Goal: Information Seeking & Learning: Learn about a topic

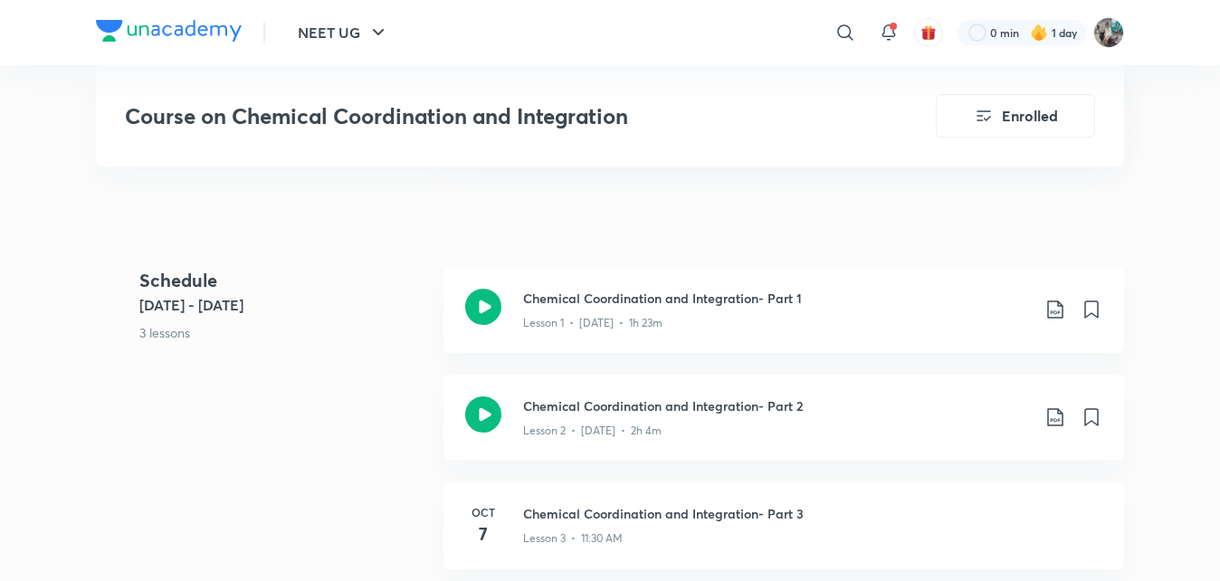
scroll to position [876, 0]
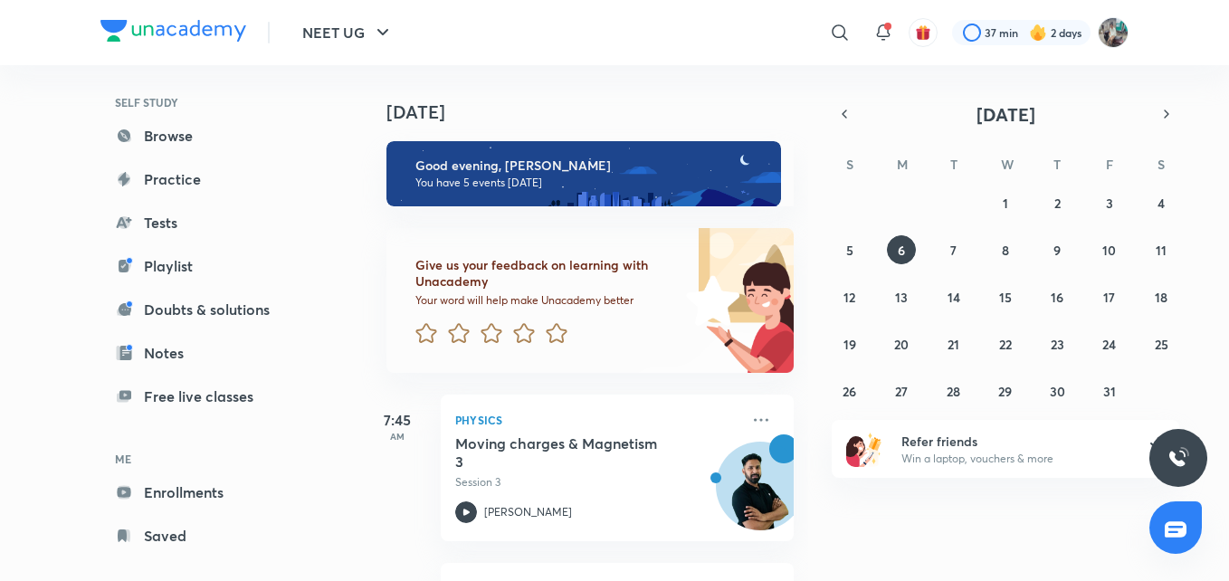
scroll to position [206, 0]
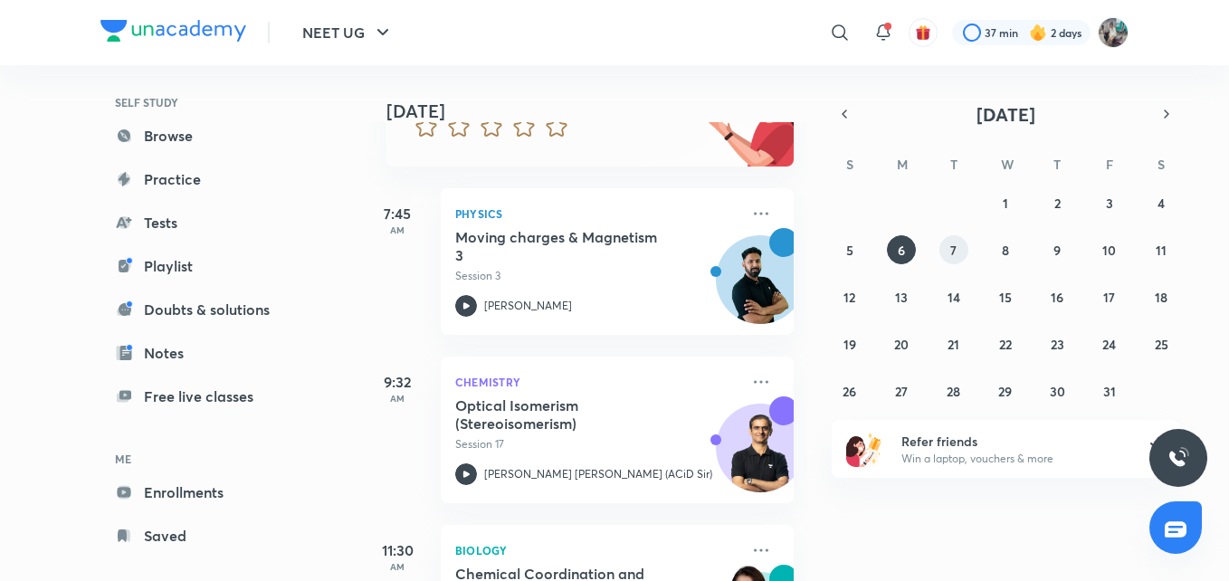
click at [951, 247] on abbr "7" at bounding box center [954, 250] width 6 height 17
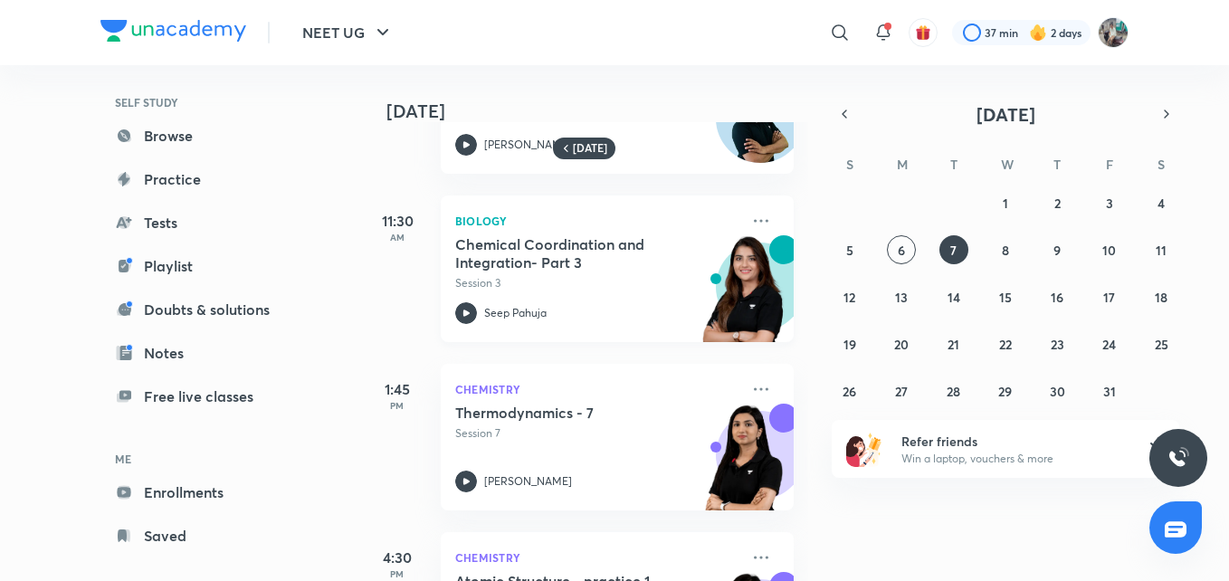
scroll to position [0, 0]
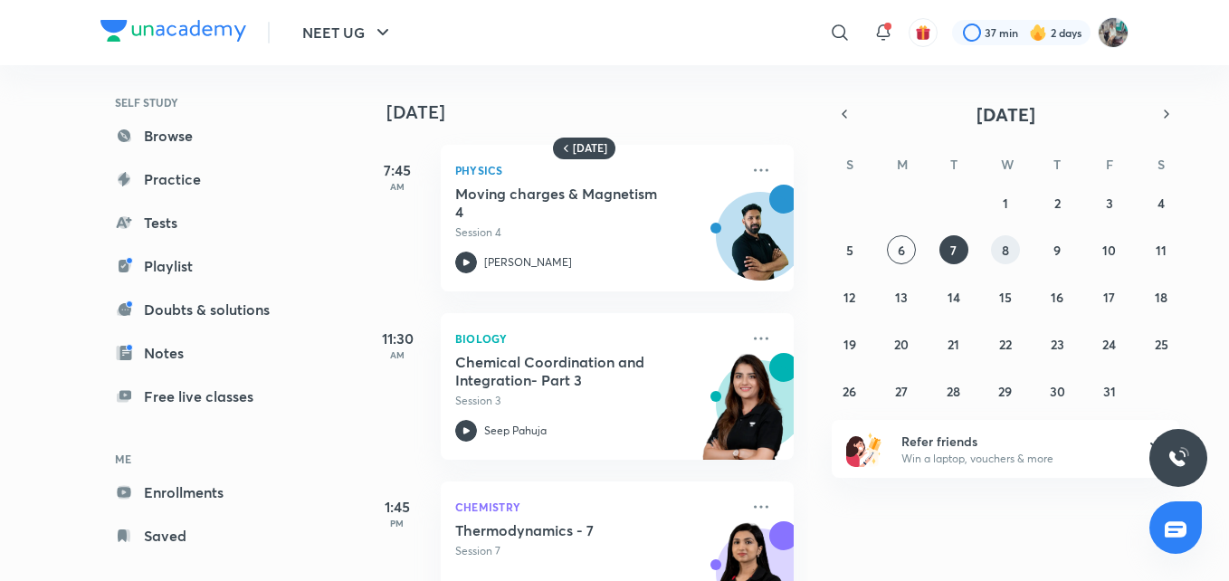
click at [1009, 262] on button "8" at bounding box center [1005, 249] width 29 height 29
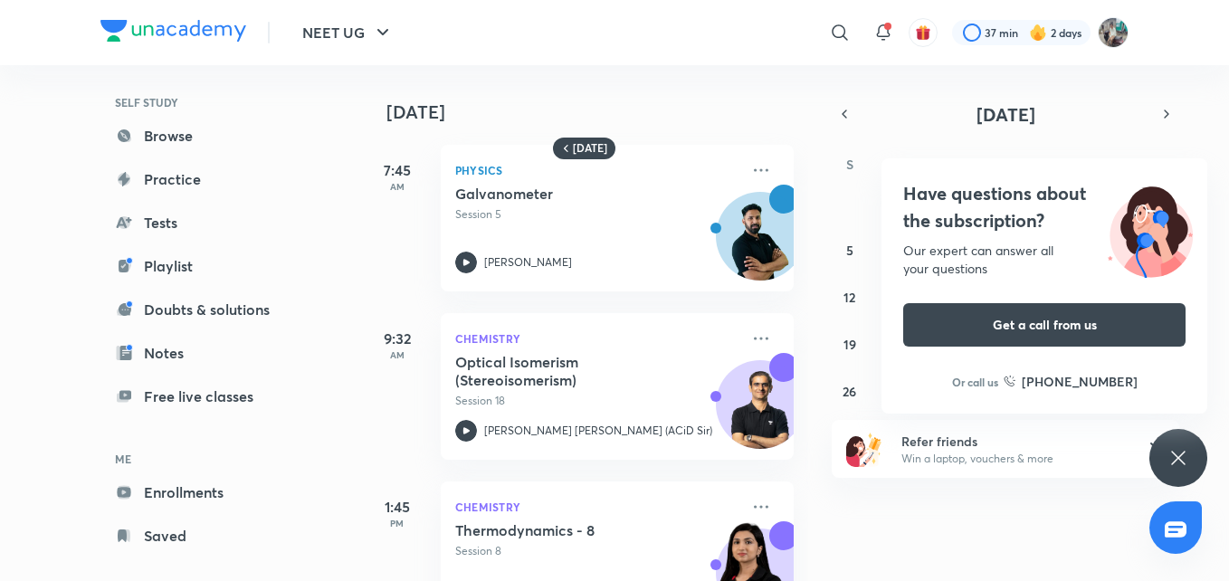
click at [1187, 468] on icon at bounding box center [1179, 458] width 22 height 22
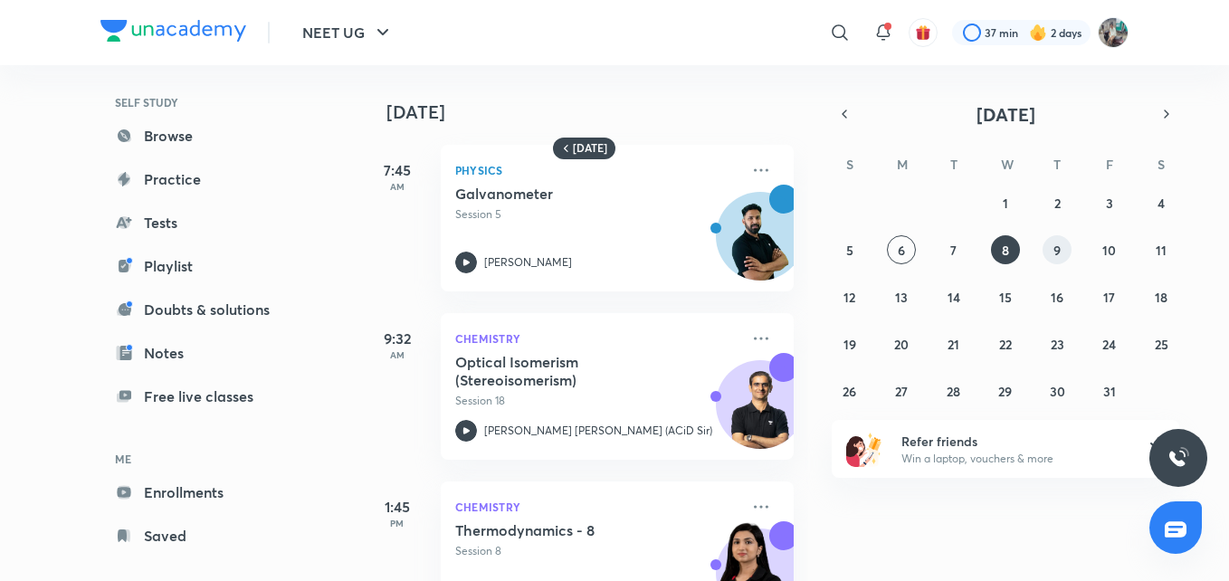
click at [1047, 242] on button "9" at bounding box center [1057, 249] width 29 height 29
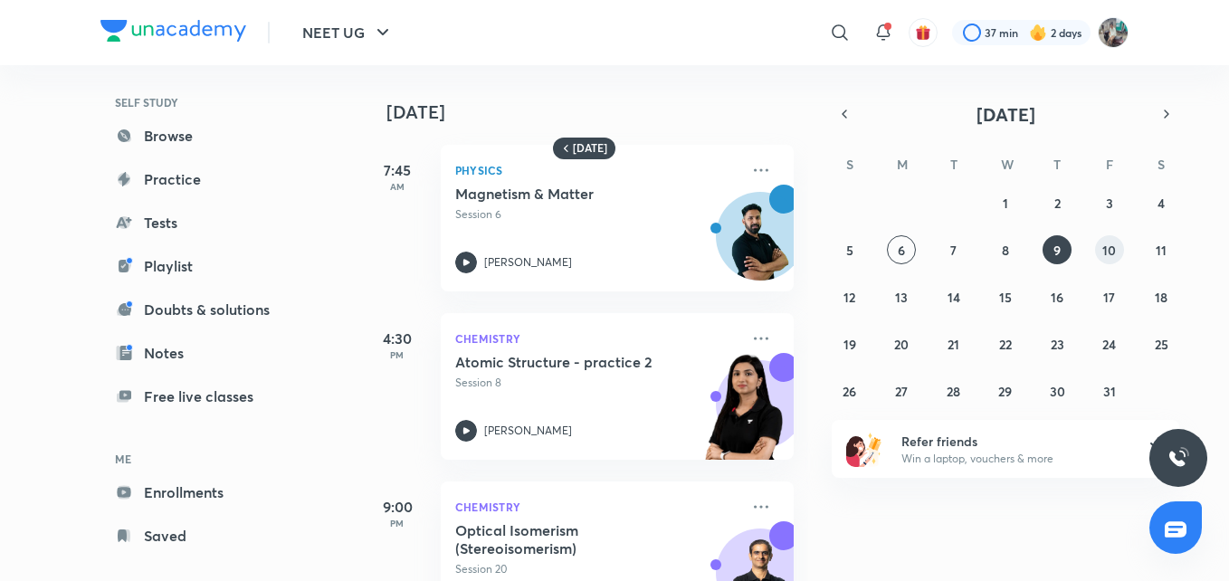
click at [1114, 257] on abbr "10" at bounding box center [1110, 250] width 14 height 17
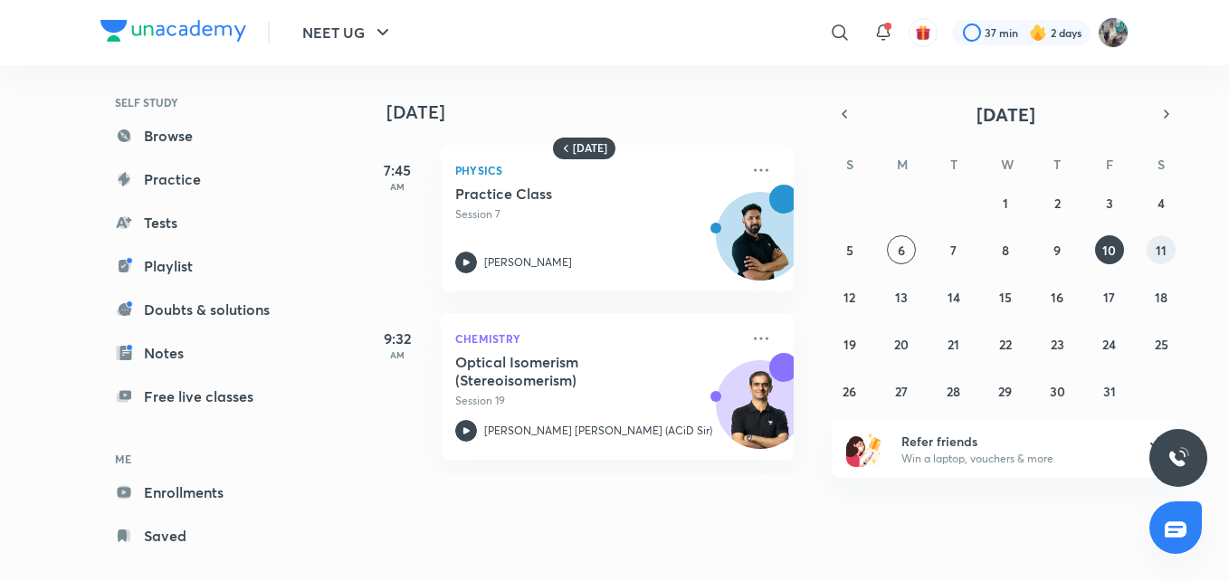
click at [1161, 249] on abbr "11" at bounding box center [1161, 250] width 11 height 17
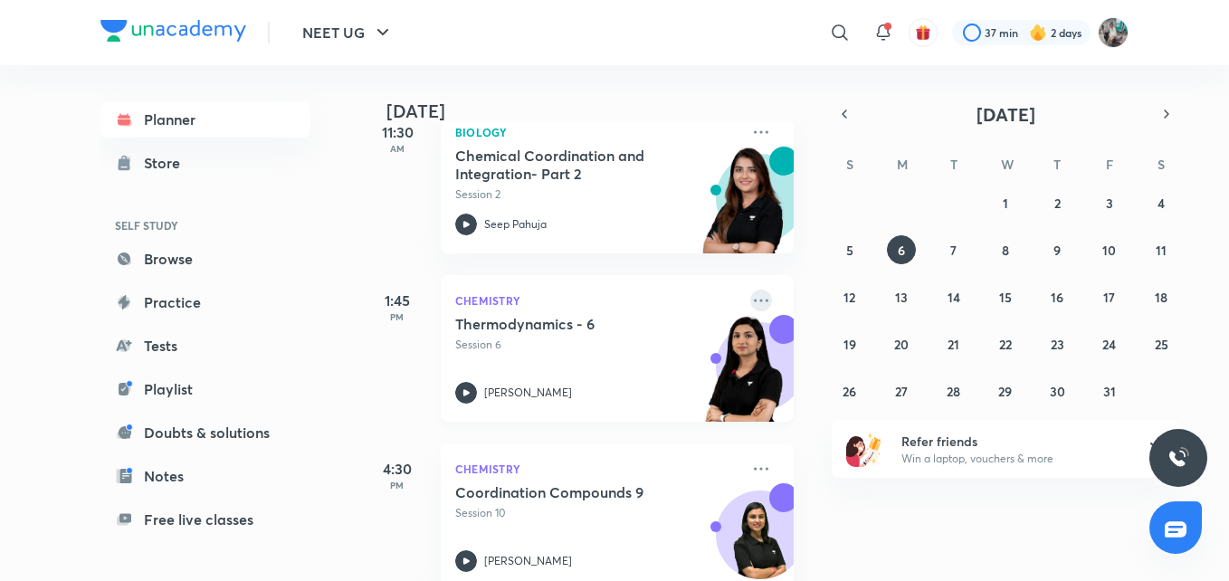
click at [751, 297] on icon at bounding box center [762, 301] width 22 height 22
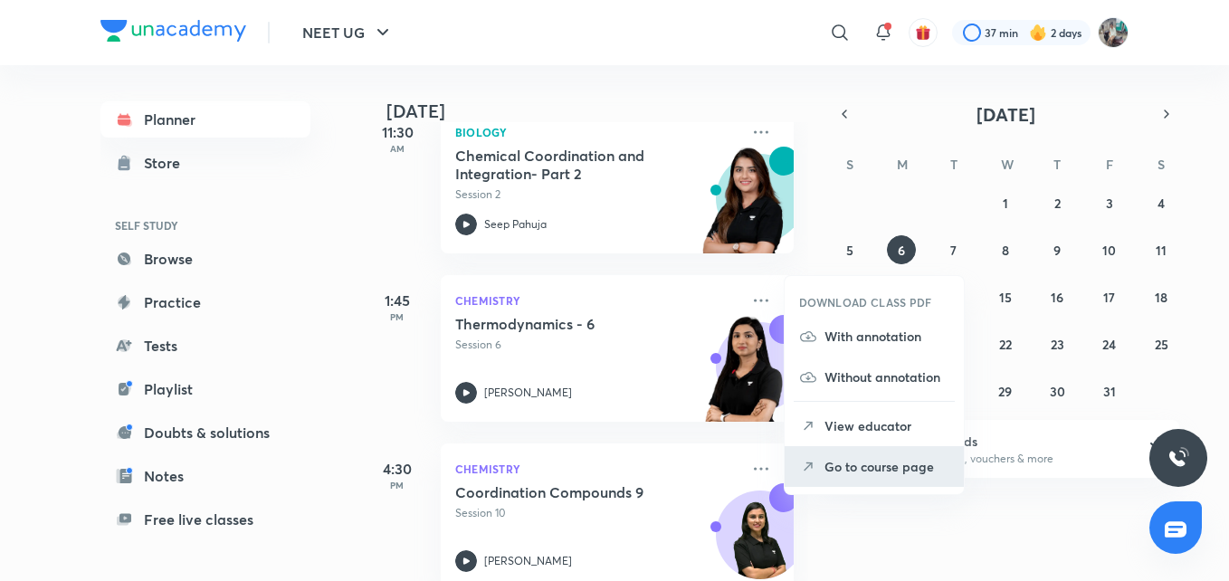
click at [846, 458] on p "Go to course page" at bounding box center [887, 466] width 125 height 19
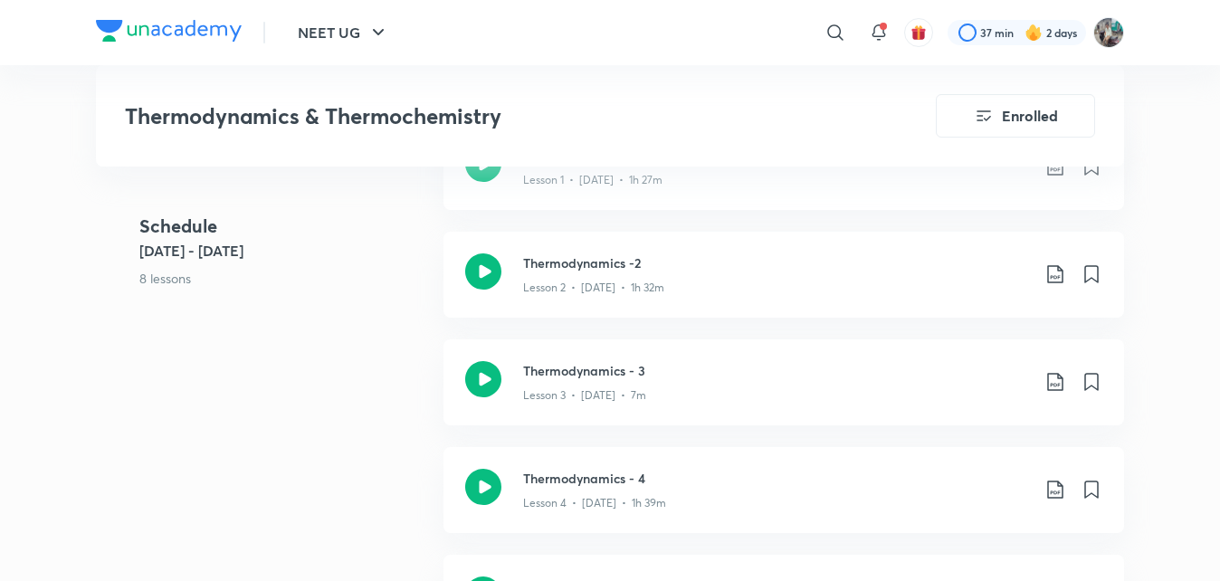
scroll to position [995, 0]
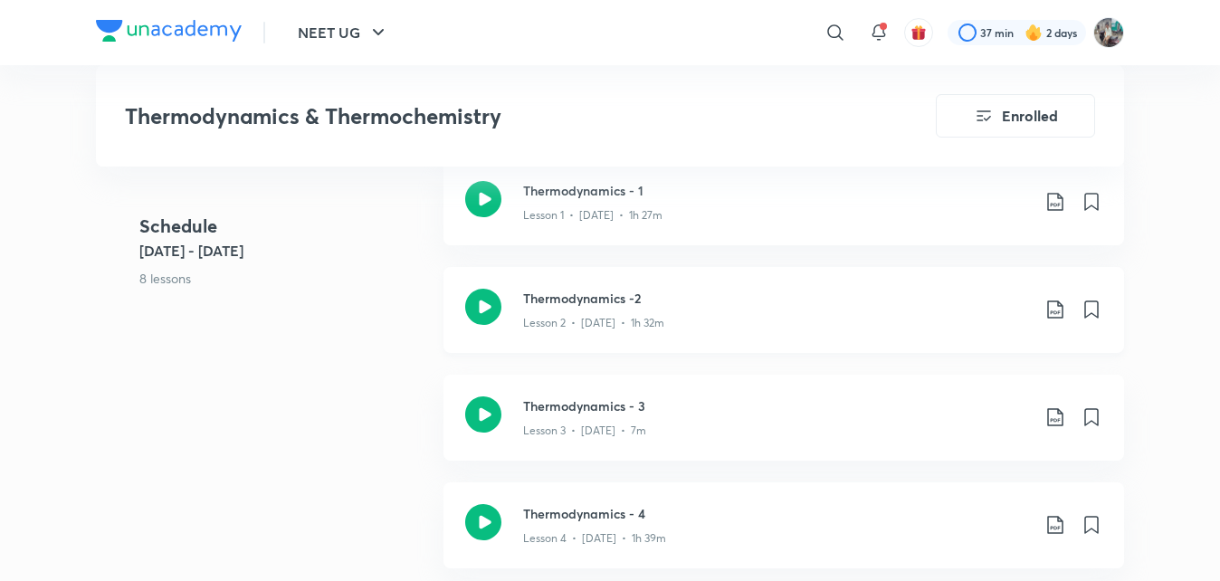
click at [779, 332] on div "Thermodynamics -2 Lesson 2 • [DATE] • 1h 32m" at bounding box center [784, 310] width 681 height 86
